Goal: Information Seeking & Learning: Learn about a topic

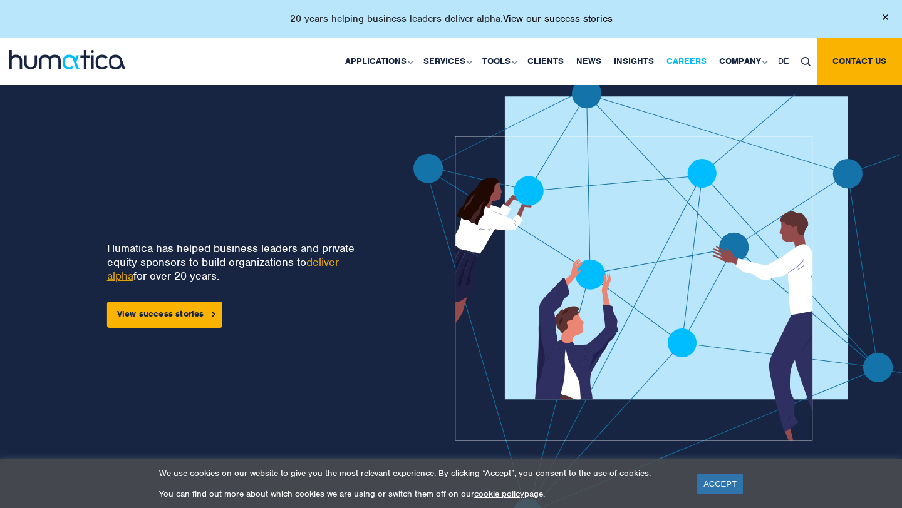
click at [696, 62] on link "Careers" at bounding box center [686, 62] width 53 height 48
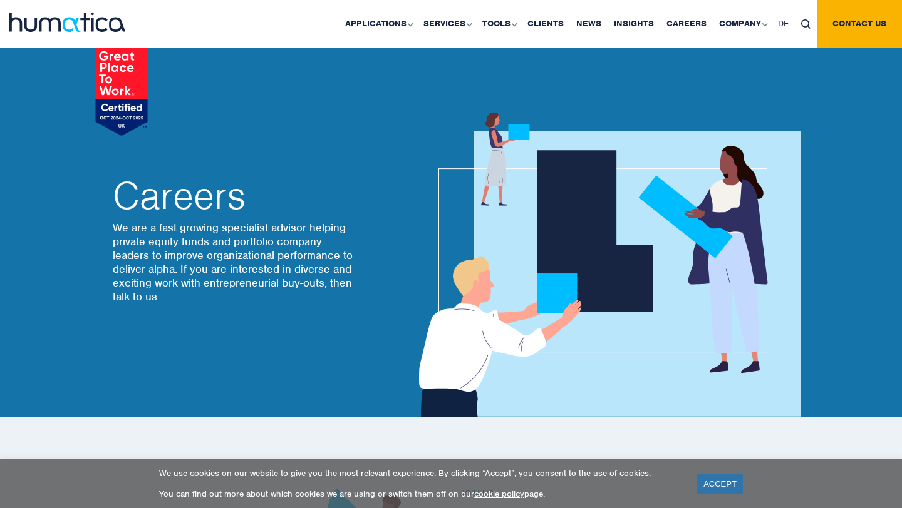
click at [316, 235] on p "We are a fast growing specialist advisor helping private equity funds and portf…" at bounding box center [235, 262] width 244 height 83
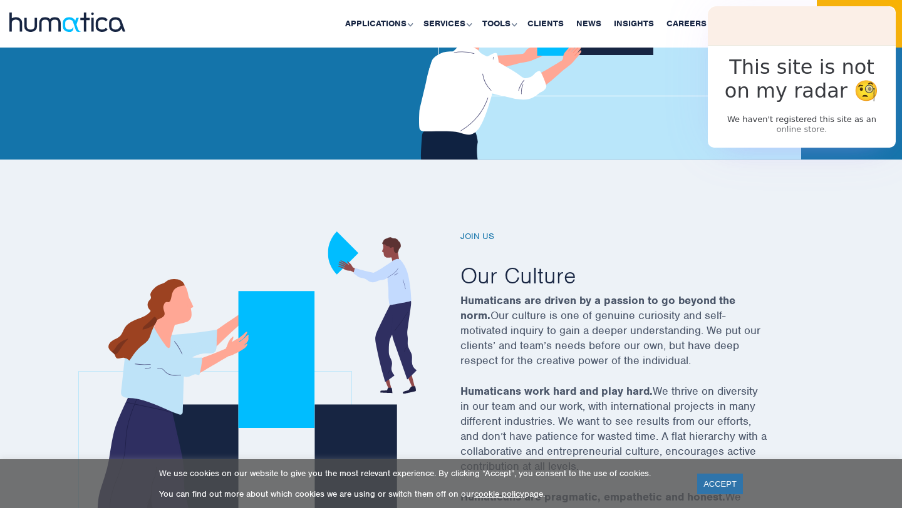
scroll to position [465, 0]
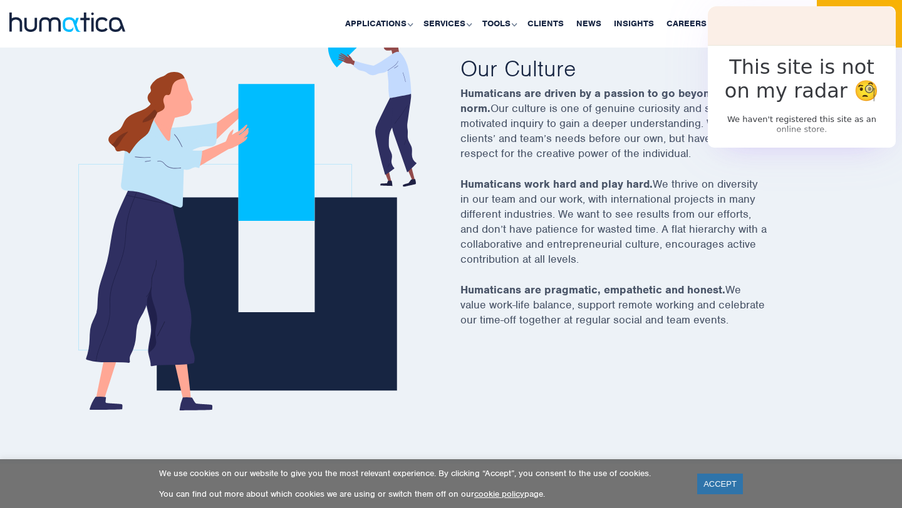
click at [546, 187] on strong "Humaticans work hard and play hard." at bounding box center [556, 184] width 192 height 14
click at [544, 404] on div "Join us Our Culture Humaticans are driven by a passion to go beyond the norm. O…" at bounding box center [629, 217] width 338 height 386
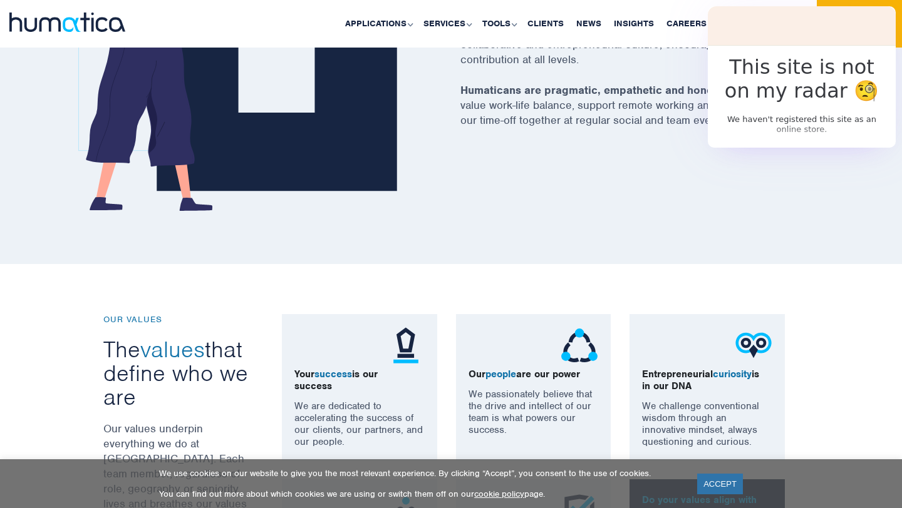
scroll to position [934, 0]
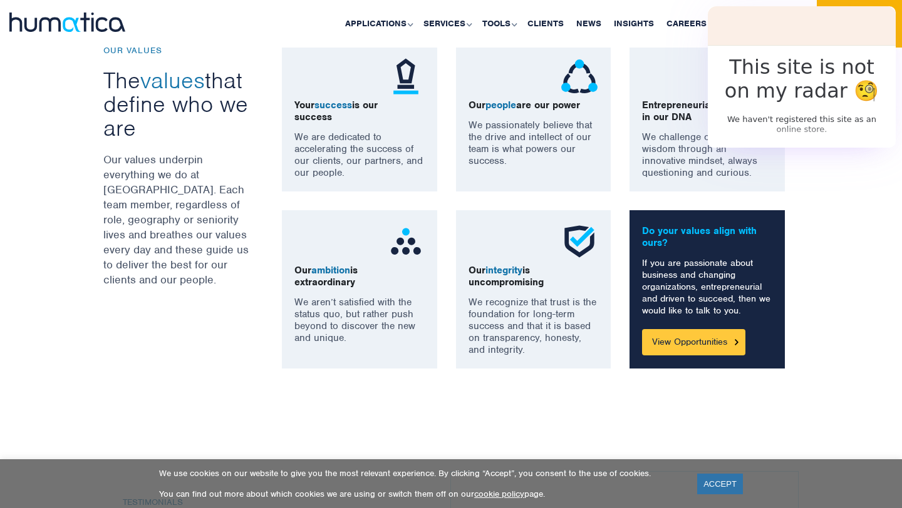
click at [718, 343] on link "View Opportunities" at bounding box center [693, 342] width 103 height 26
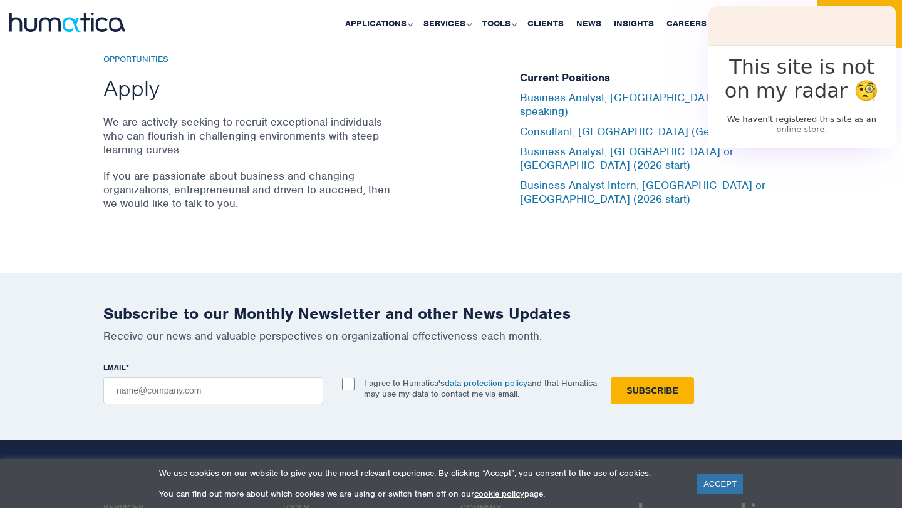
click at [674, 304] on h2 "Subscribe to our Monthly Newsletter and other News Updates" at bounding box center [450, 313] width 695 height 19
click at [641, 178] on link "Business Analyst Intern, [GEOGRAPHIC_DATA] or [GEOGRAPHIC_DATA] (2026 start)" at bounding box center [642, 192] width 245 height 28
